Goal: Navigation & Orientation: Go to known website

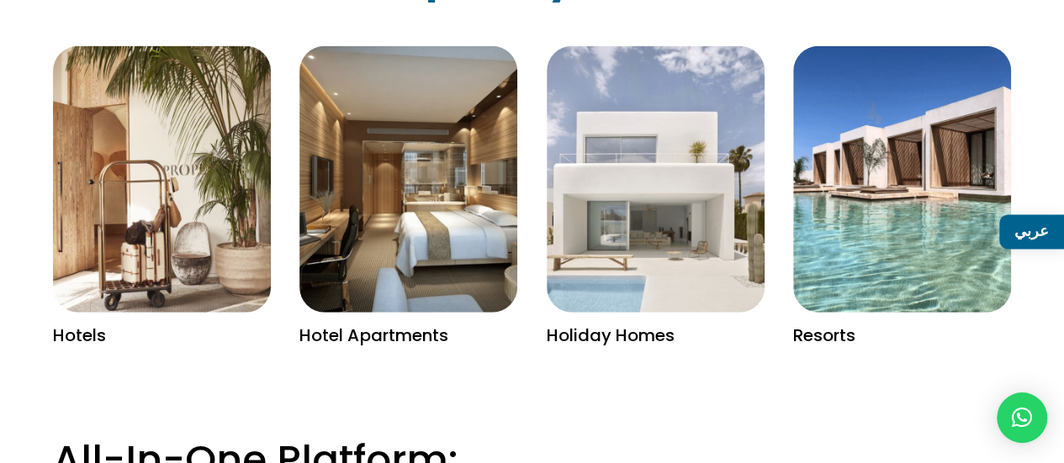
scroll to position [2487, 0]
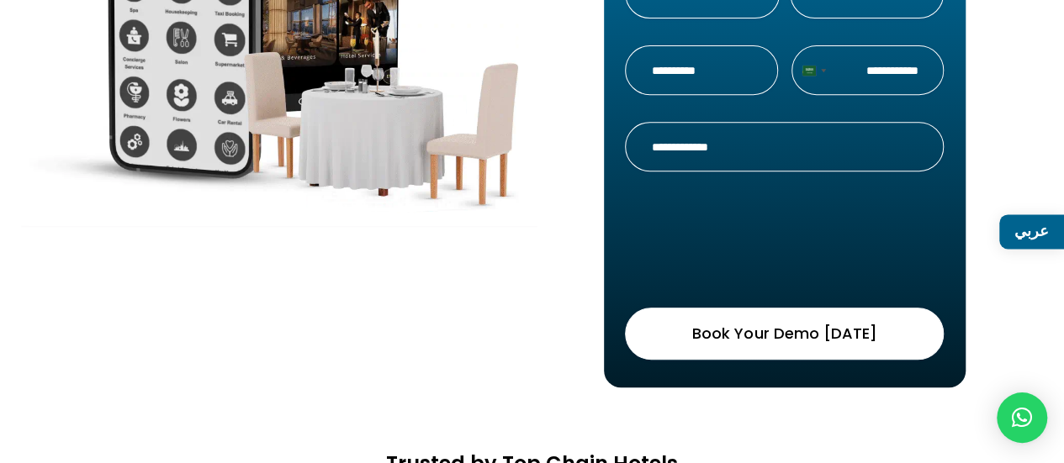
scroll to position [616, 0]
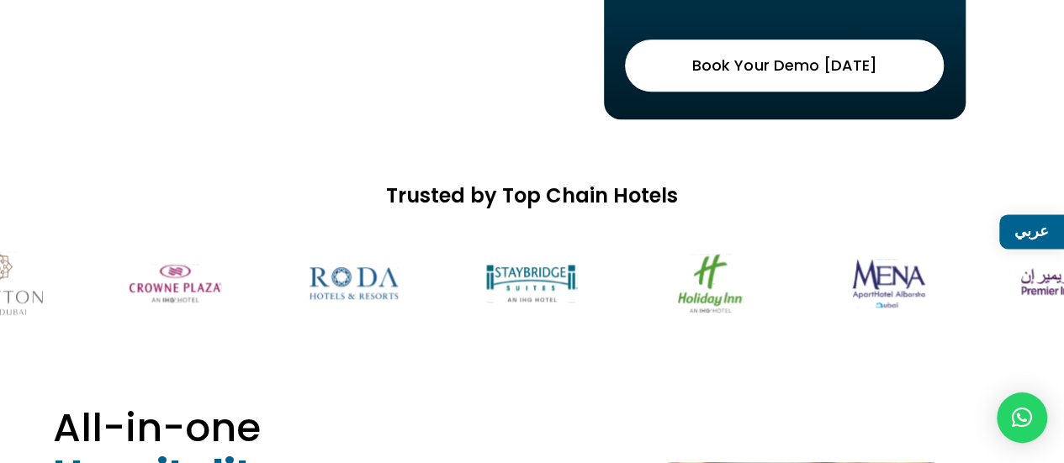
click at [1034, 226] on link "عربي" at bounding box center [1031, 231] width 65 height 34
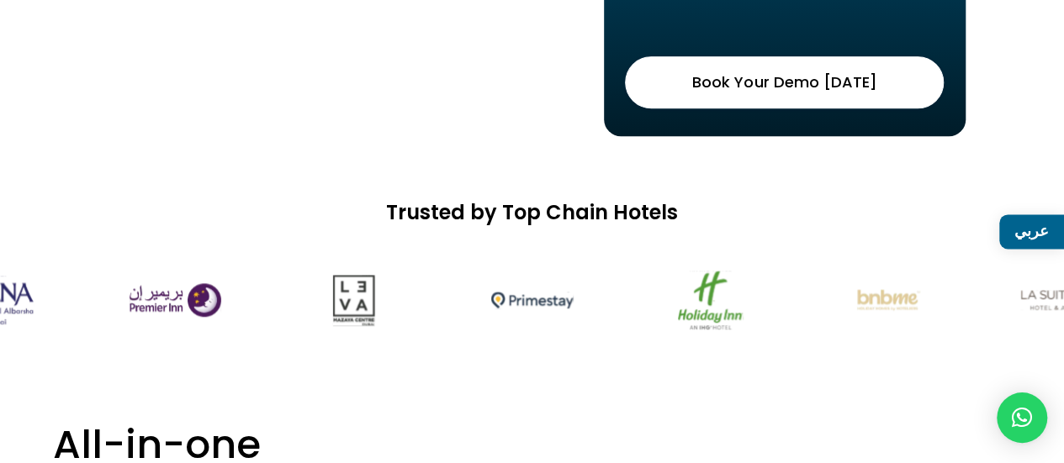
scroll to position [0, 0]
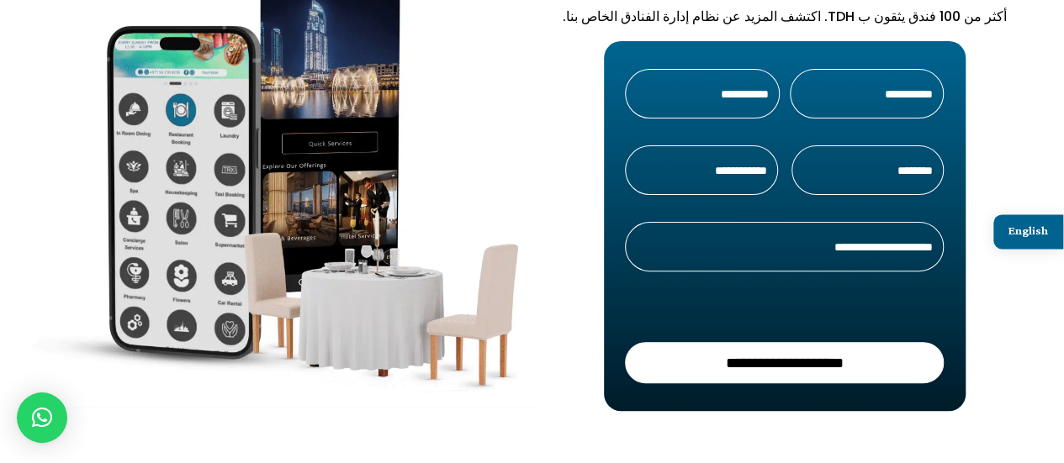
scroll to position [342, 0]
